Goal: Task Accomplishment & Management: Use online tool/utility

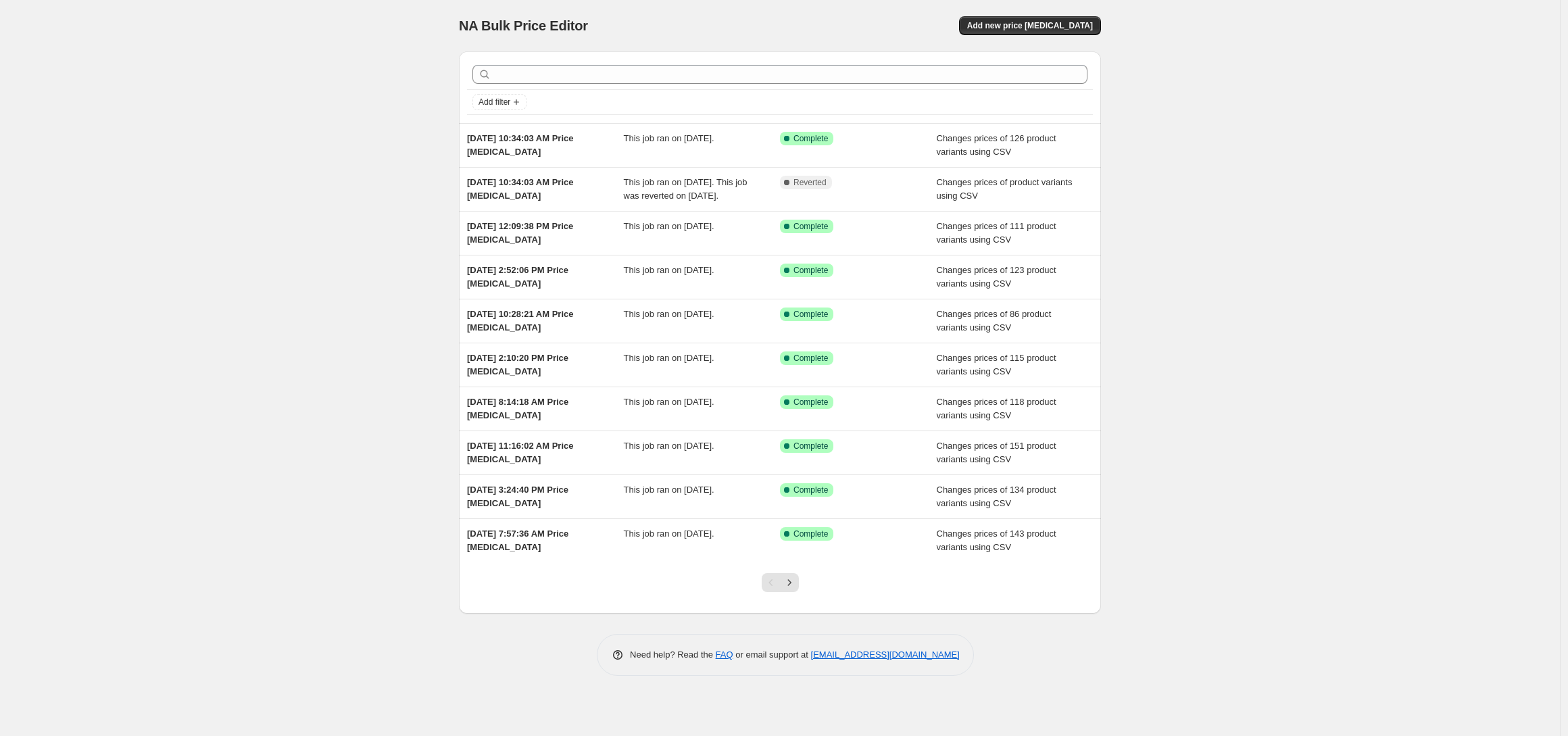
click at [513, 19] on span "NA Bulk Price Editor" at bounding box center [523, 26] width 129 height 14
click at [1085, 36] on div "NA Bulk Price Editor. This page is ready NA Bulk Price Editor Add new price [ME…" at bounding box center [780, 26] width 642 height 52
click at [1082, 29] on span "Add new price [MEDICAL_DATA]" at bounding box center [1030, 25] width 126 height 10
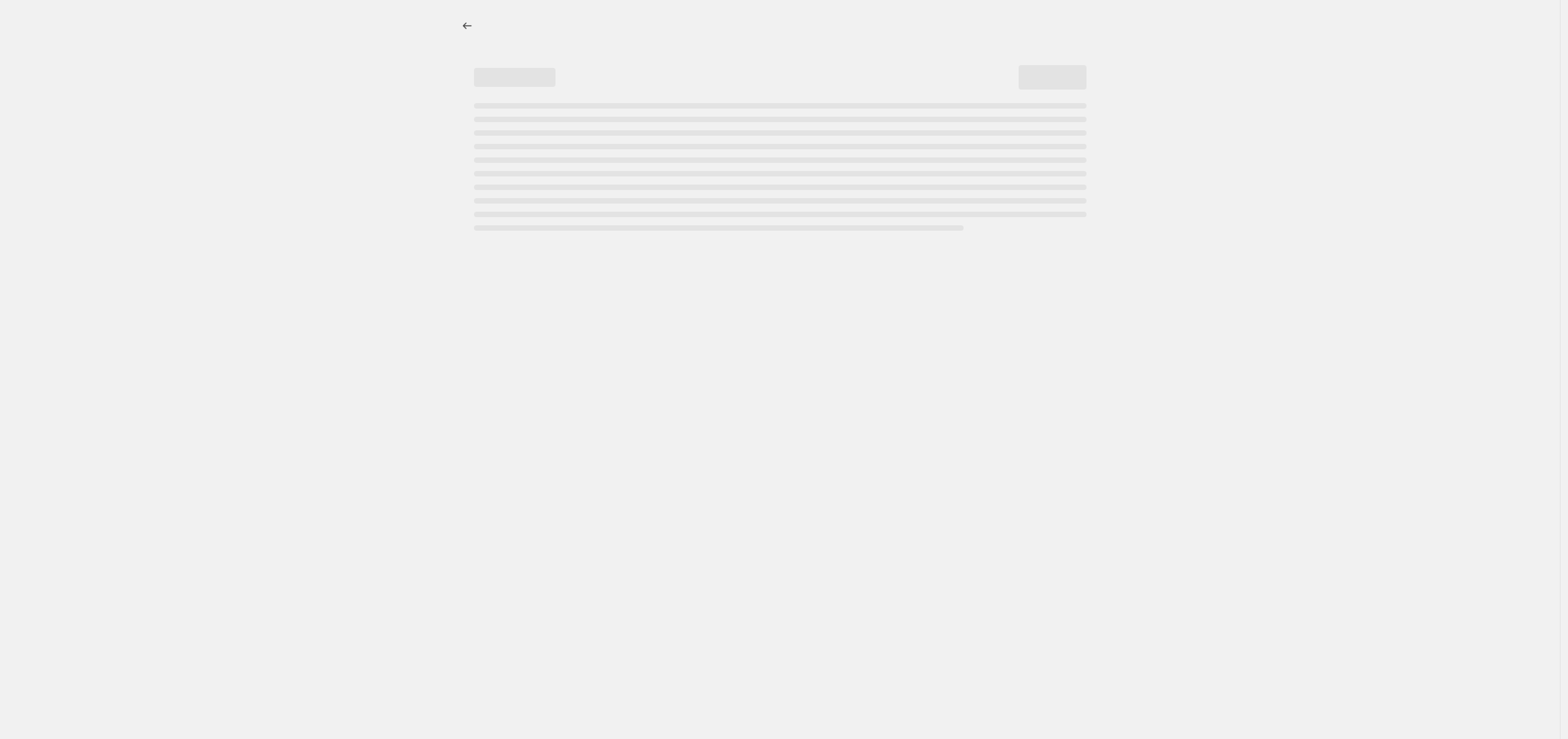
select select "percentage"
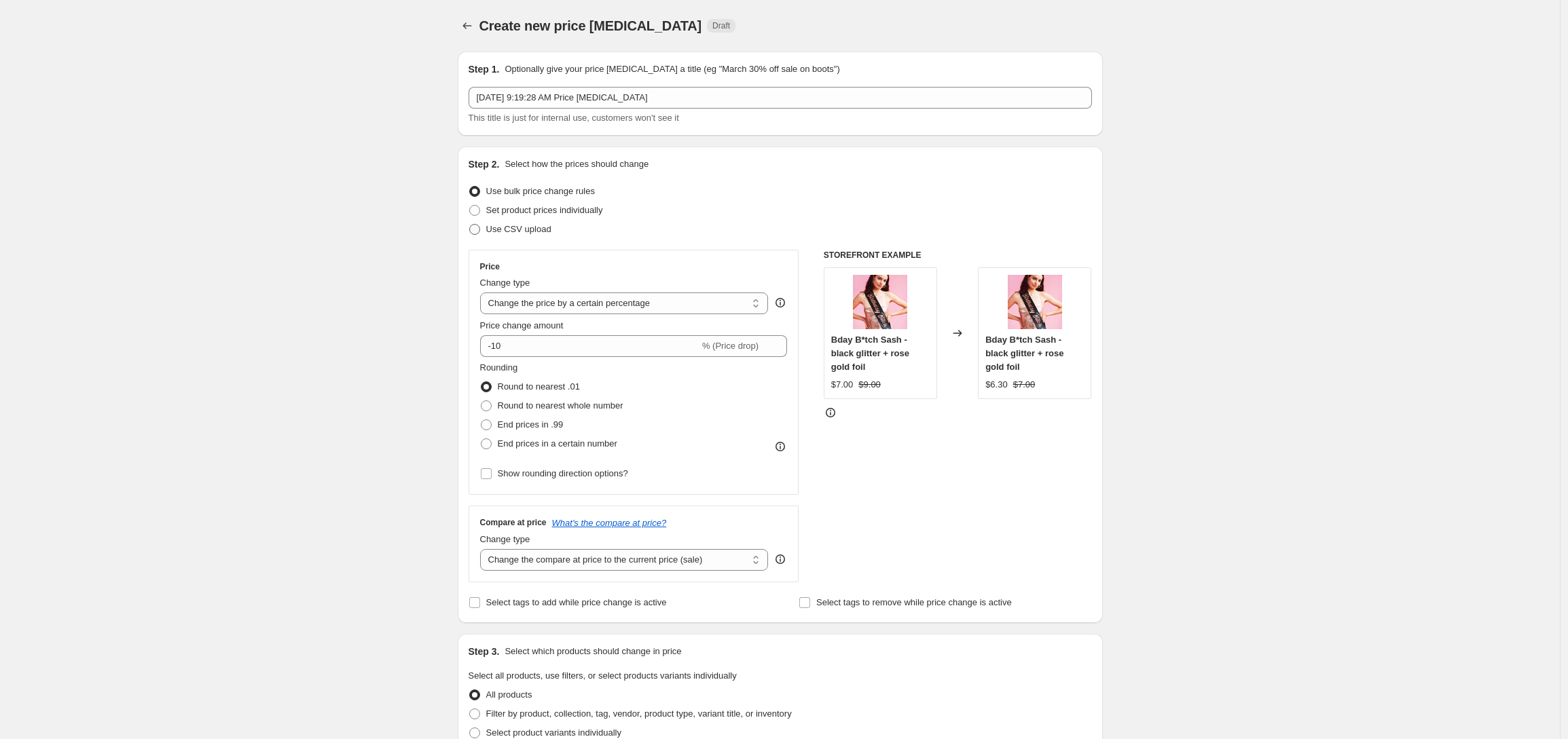
click at [539, 230] on span "Use CSV upload" at bounding box center [518, 229] width 66 height 11
click at [470, 225] on input "Use CSV upload" at bounding box center [469, 224] width 1 height 1
radio input "true"
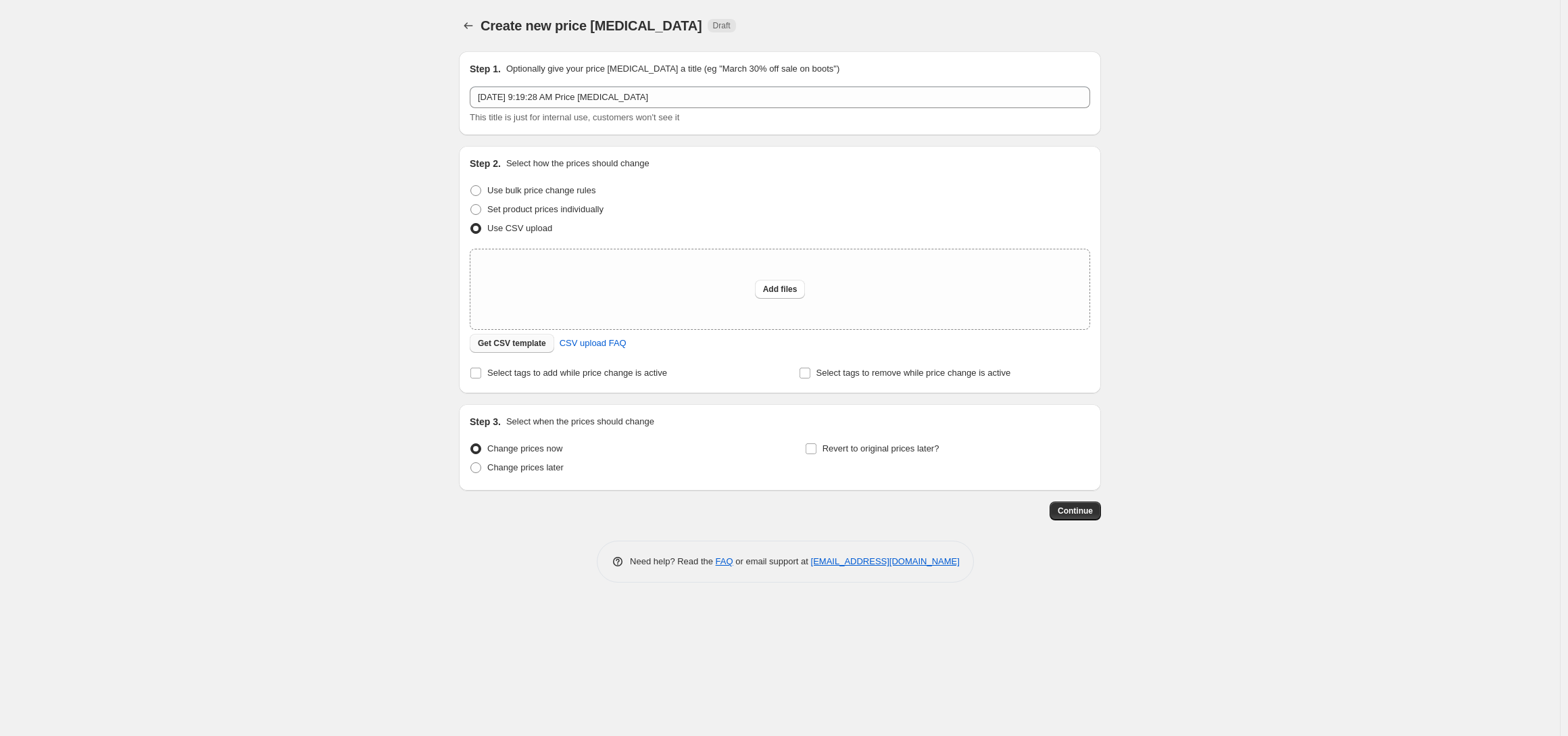
click at [510, 346] on span "Get CSV template" at bounding box center [512, 343] width 68 height 10
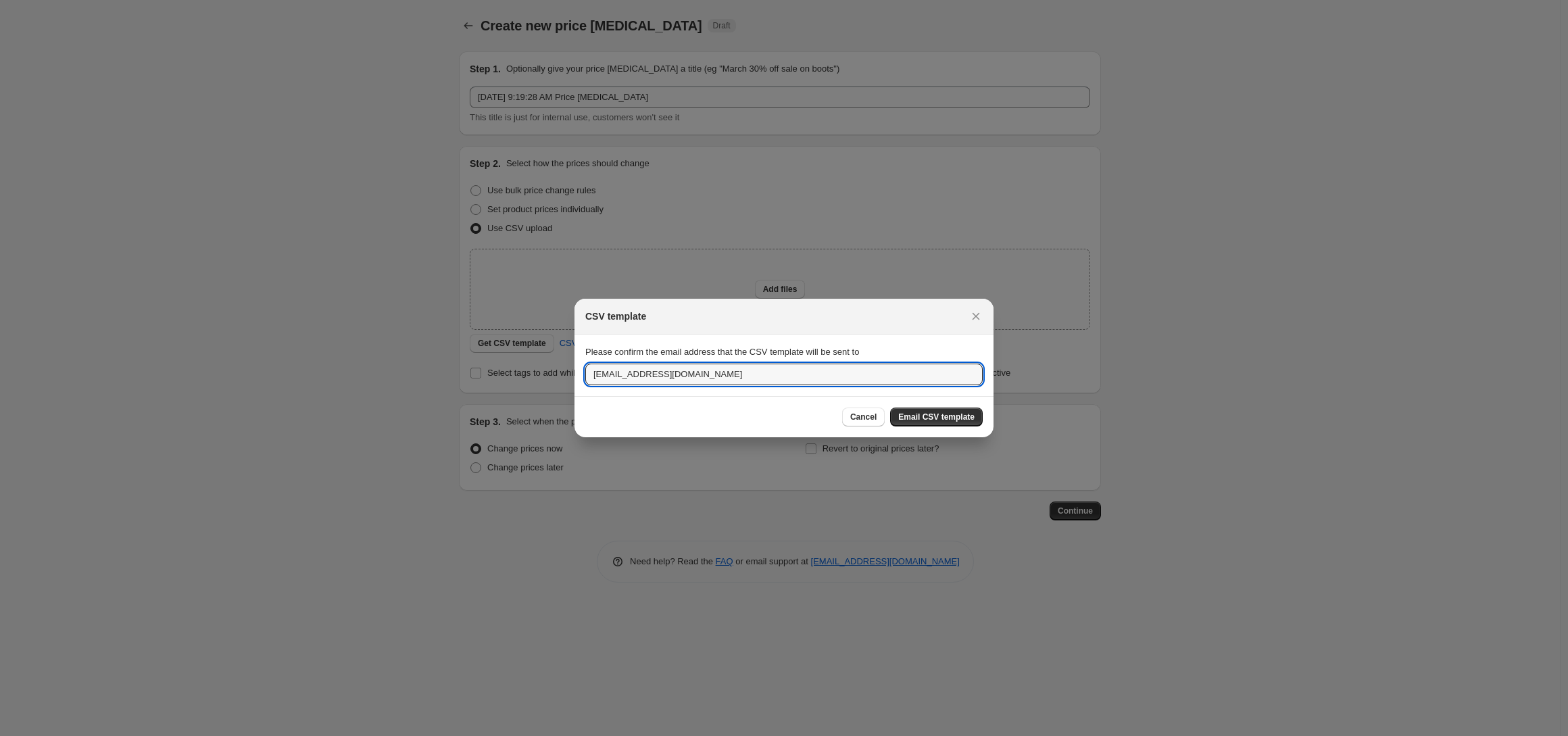
drag, startPoint x: 613, startPoint y: 374, endPoint x: 559, endPoint y: 371, distance: 54.1
click at [559, 736] on div "CSV template Please confirm the email address that the CSV template will be sen…" at bounding box center [784, 736] width 1568 height 0
type input "[EMAIL_ADDRESS][DOMAIN_NAME]"
click at [947, 420] on span "Email CSV template" at bounding box center [936, 416] width 76 height 10
